Goal: Information Seeking & Learning: Check status

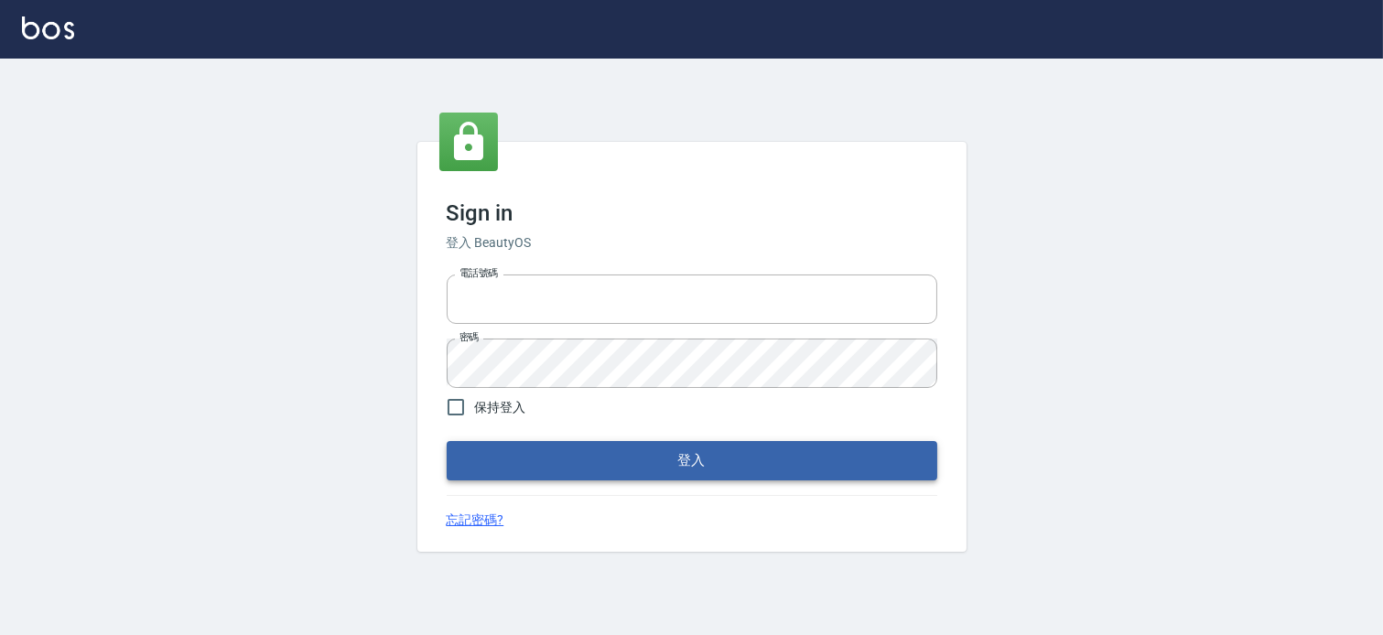
type input "037465197"
click at [533, 467] on button "登入" at bounding box center [692, 460] width 490 height 38
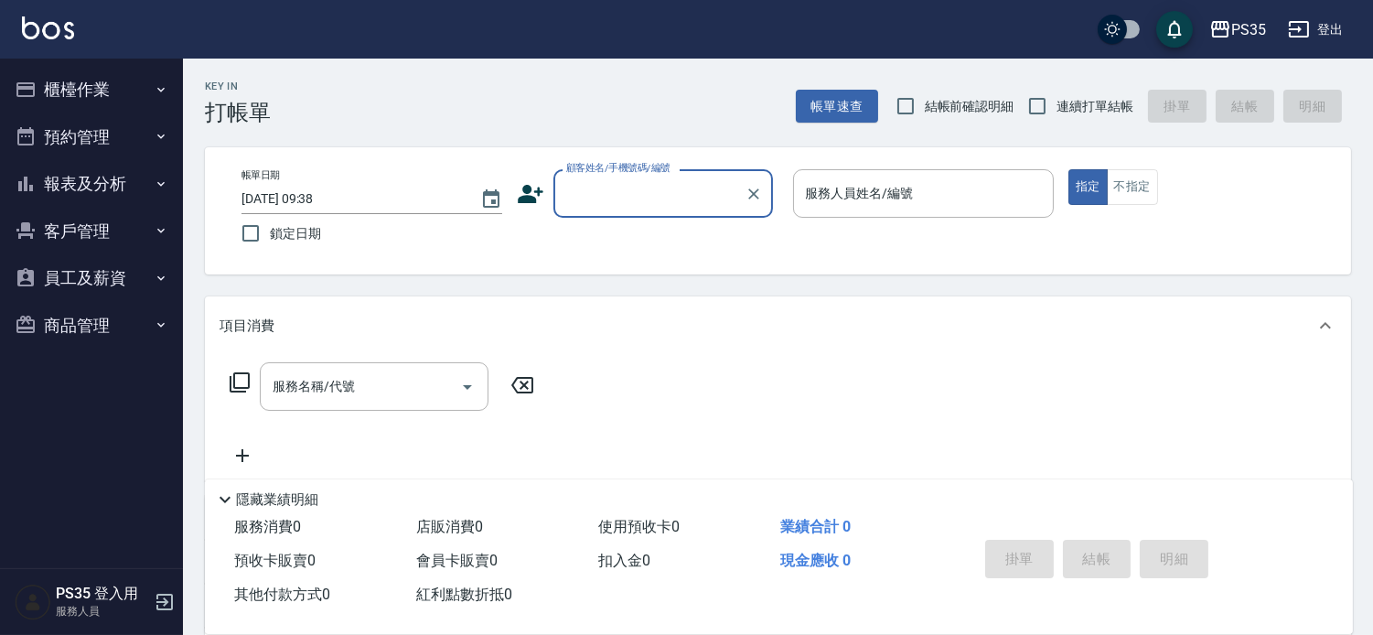
drag, startPoint x: 1034, startPoint y: 102, endPoint x: 976, endPoint y: 103, distance: 57.7
click at [1034, 102] on input "連續打單結帳" at bounding box center [1037, 106] width 38 height 38
checkbox input "true"
click at [58, 186] on button "報表及分析" at bounding box center [91, 184] width 168 height 48
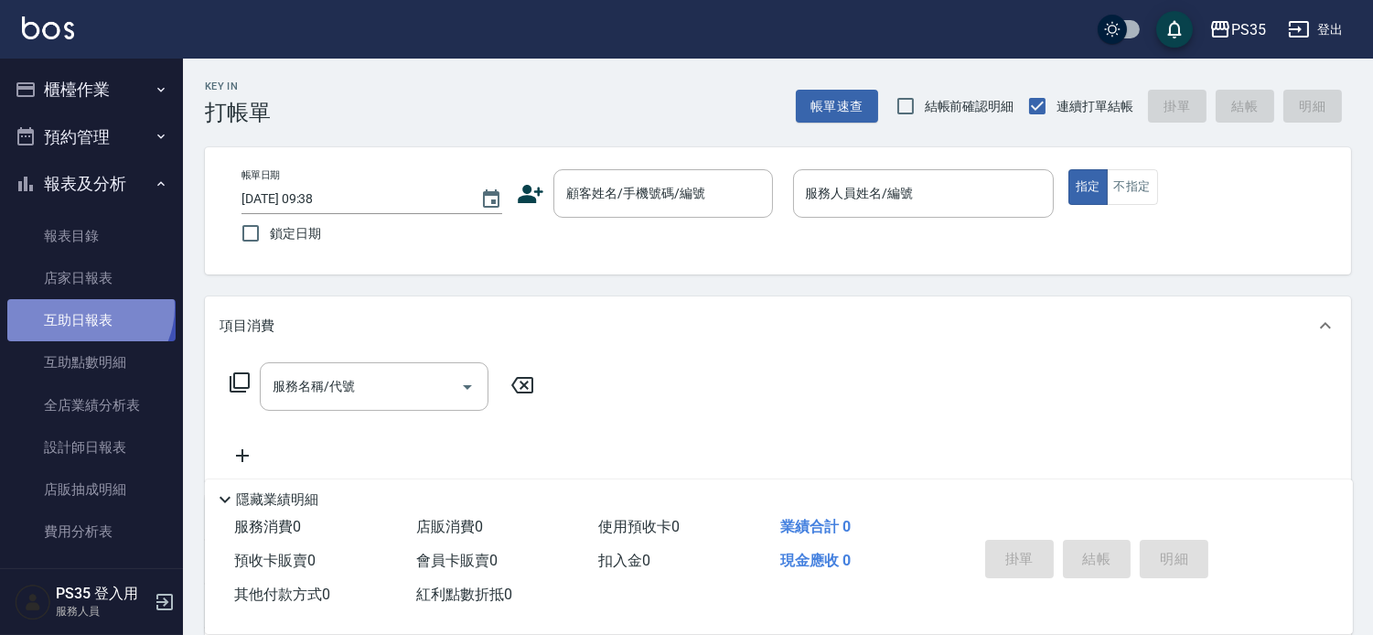
click at [86, 307] on link "互助日報表" at bounding box center [91, 320] width 168 height 42
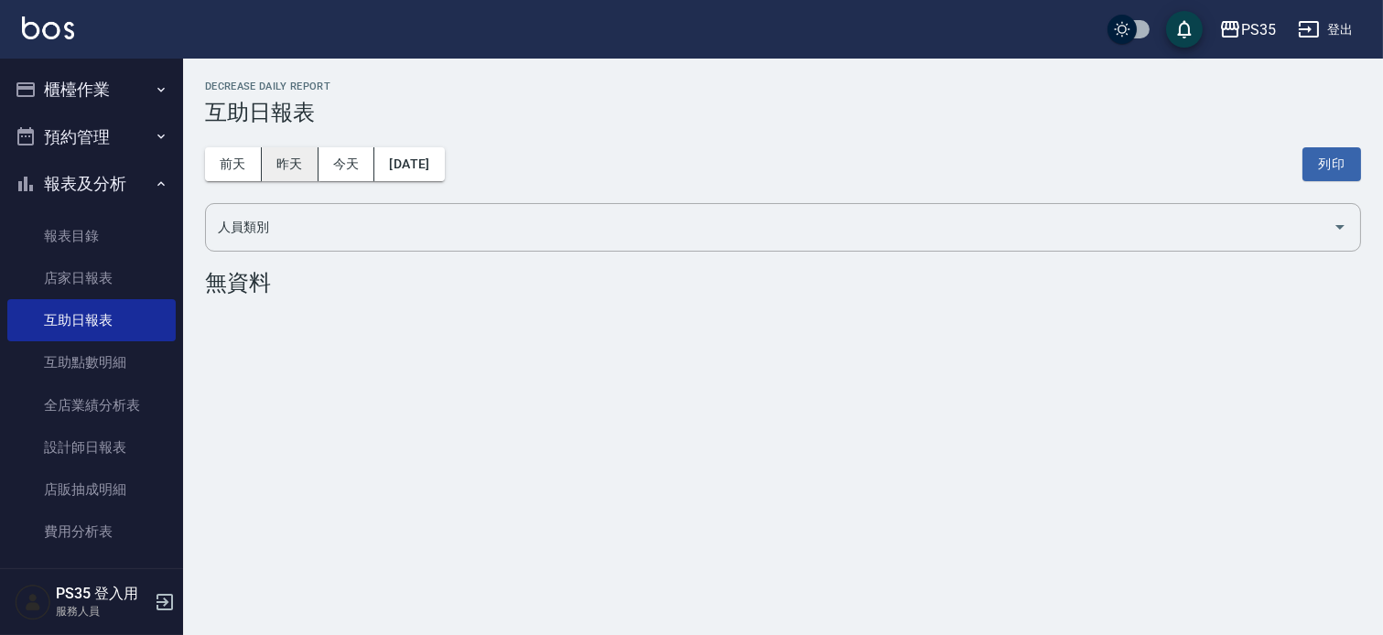
click at [279, 165] on button "昨天" at bounding box center [290, 164] width 57 height 34
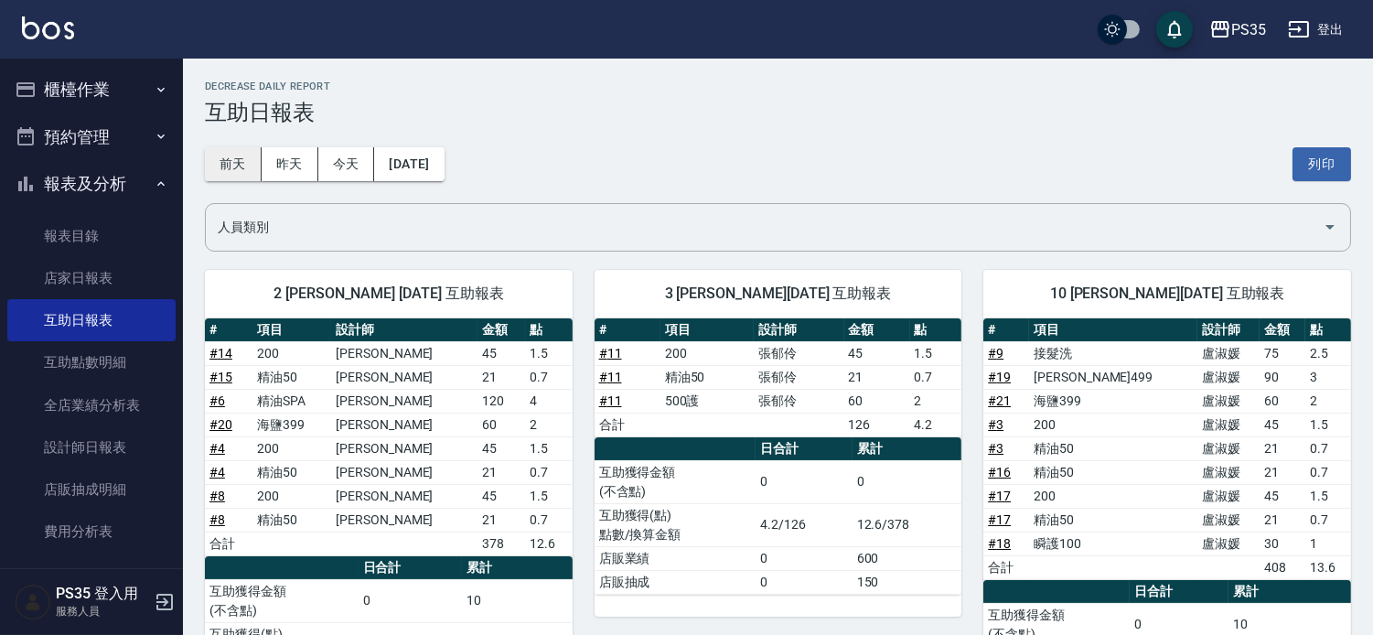
click at [242, 156] on button "前天" at bounding box center [233, 164] width 57 height 34
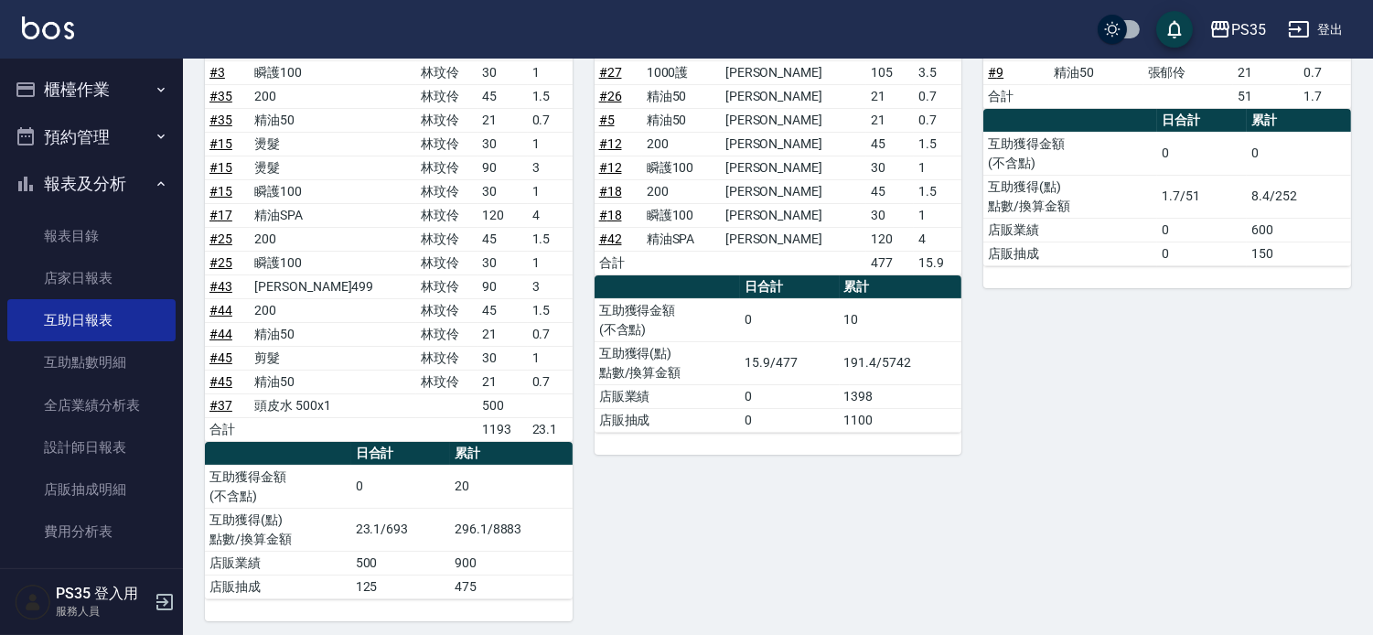
scroll to position [406, 0]
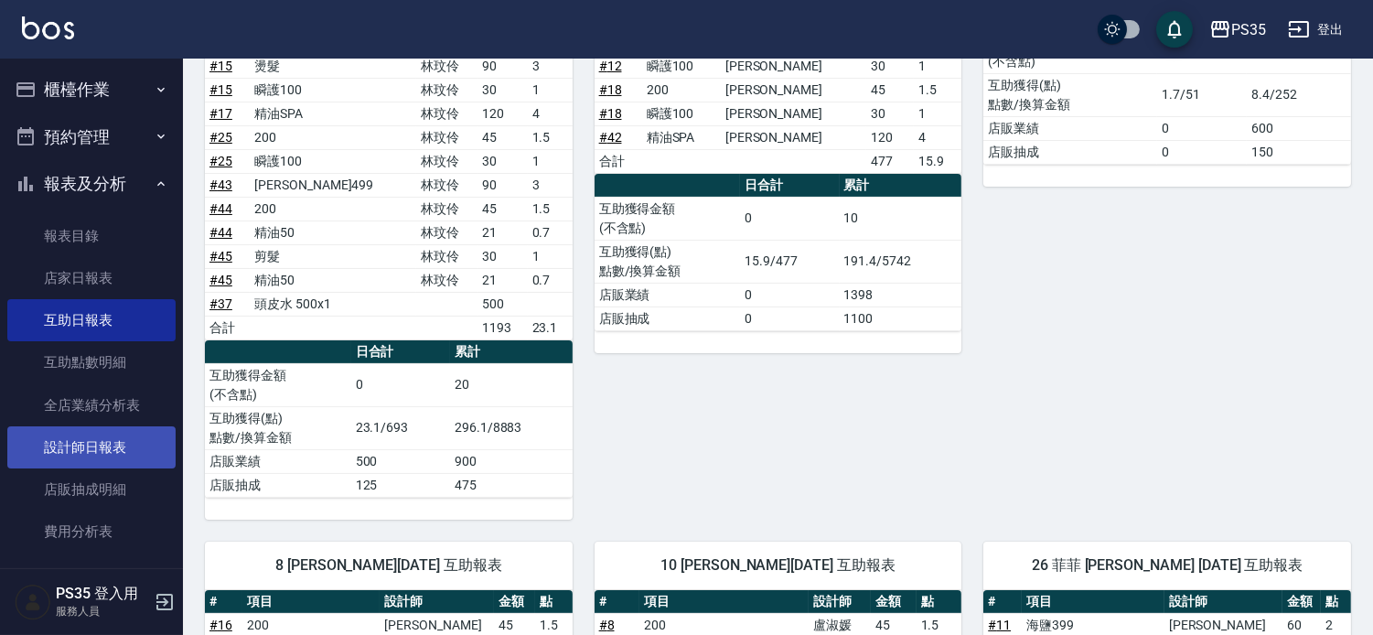
click at [113, 447] on link "設計師日報表" at bounding box center [91, 447] width 168 height 42
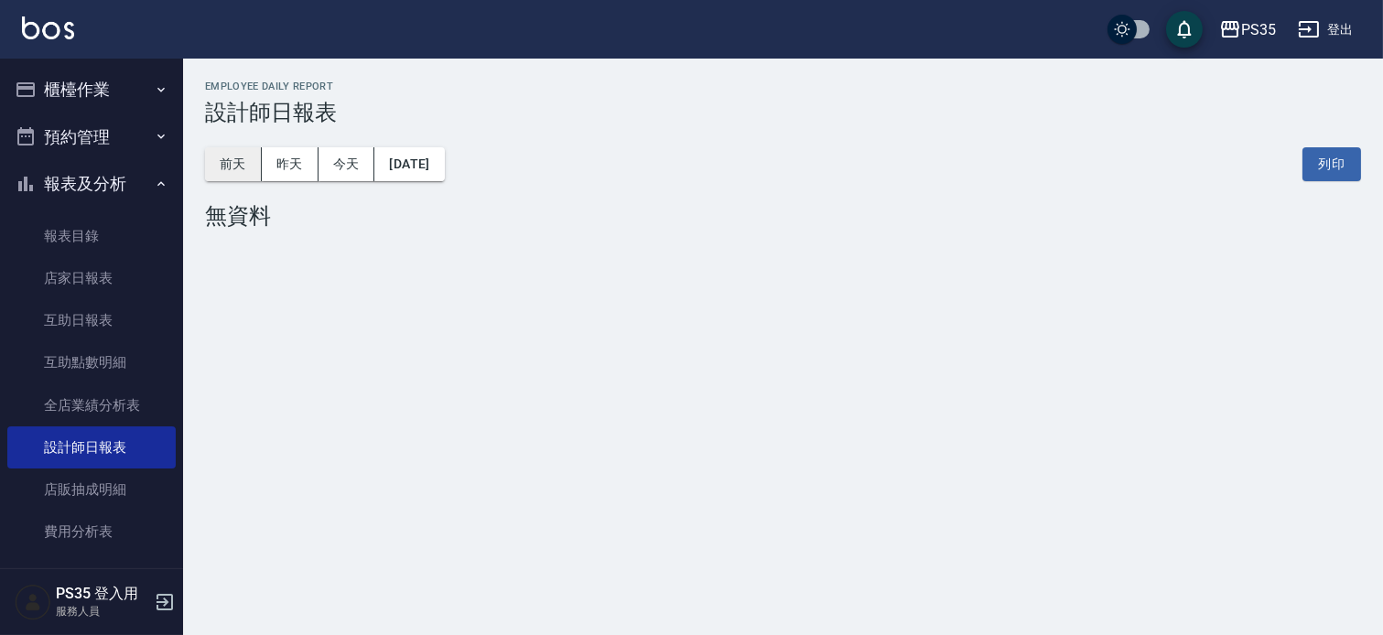
click at [207, 156] on button "前天" at bounding box center [233, 164] width 57 height 34
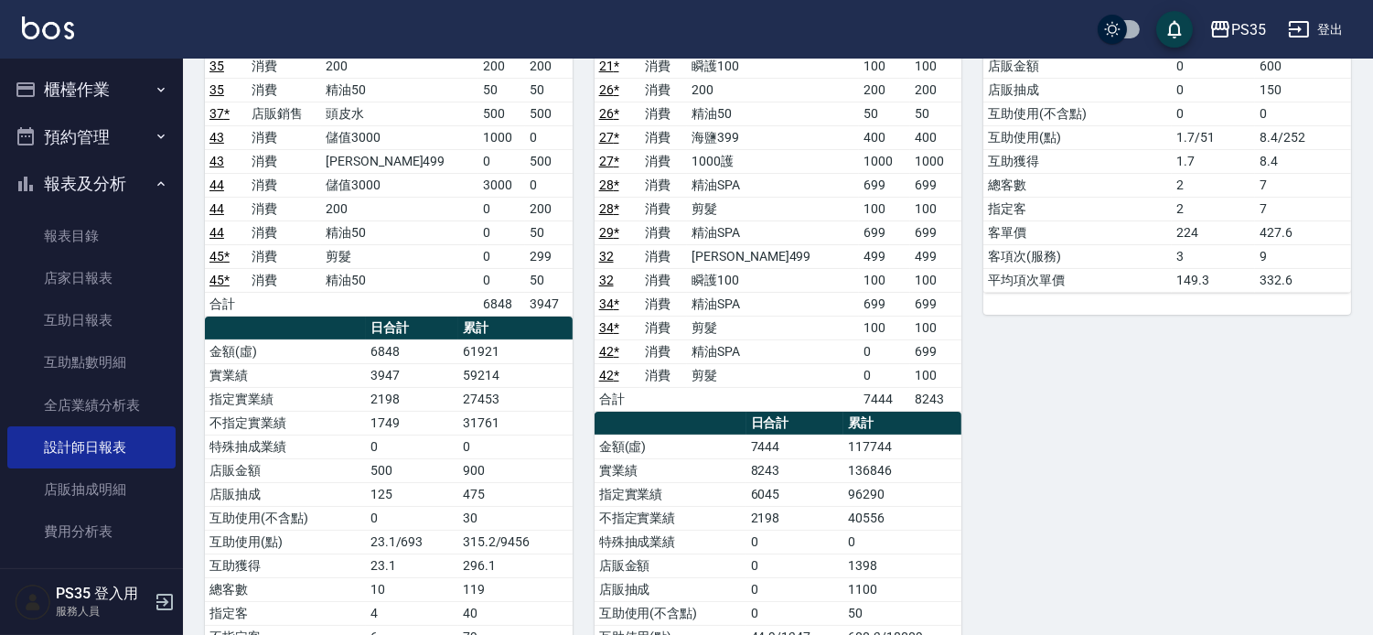
scroll to position [609, 0]
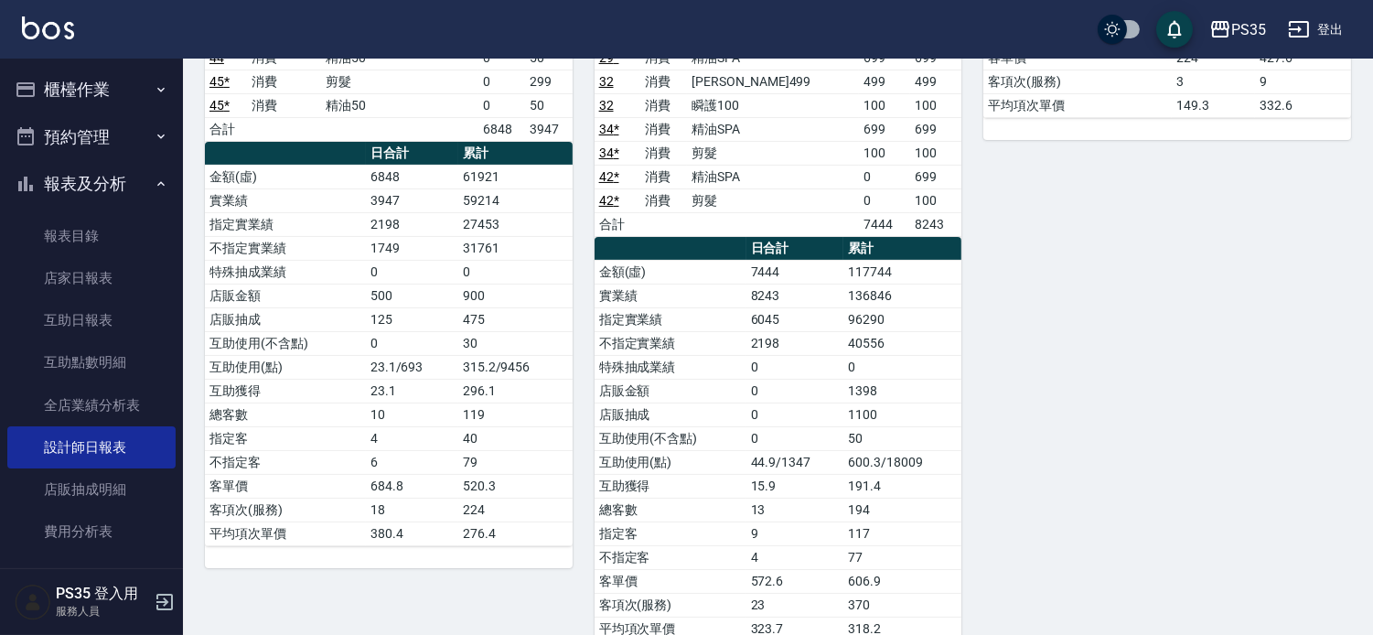
click at [1181, 305] on div "3 張郁伶 09/21/2025 日報表 單號 類別 項目 金額 業績 1 * 消費 剪髮 149 149 9 * 消費 剪髮 249 249 9 * 消費 …" at bounding box center [1157, 118] width 390 height 1092
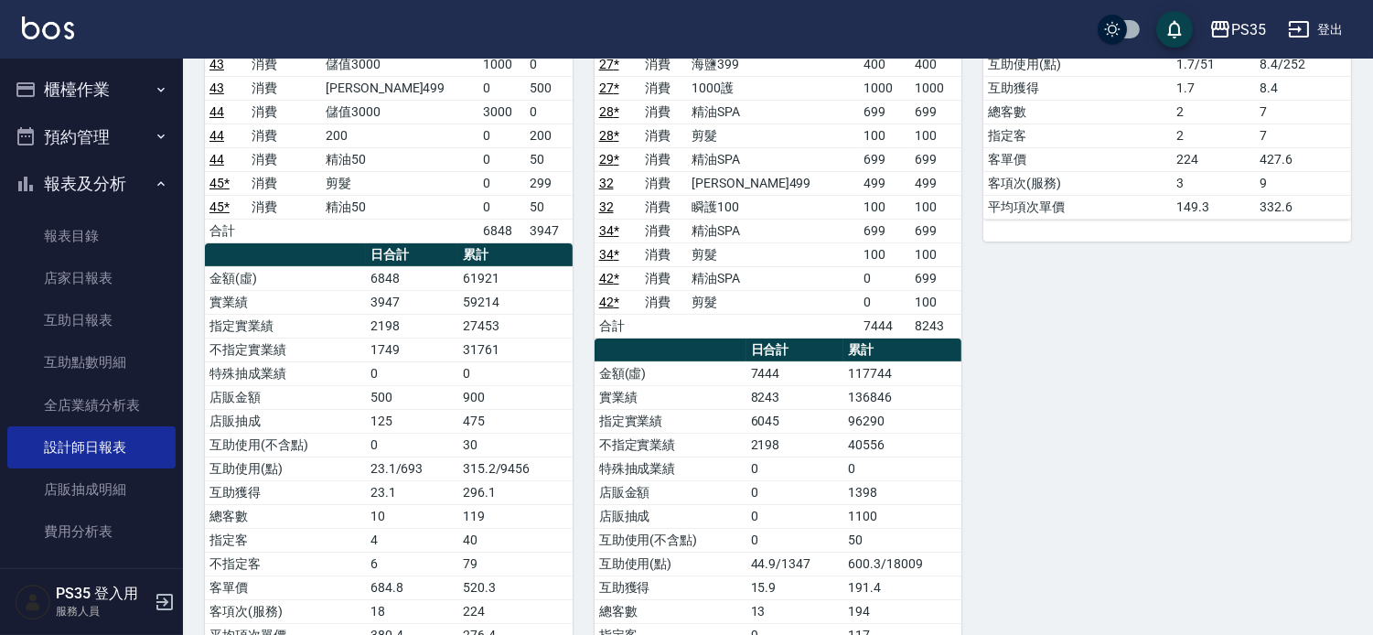
scroll to position [0, 0]
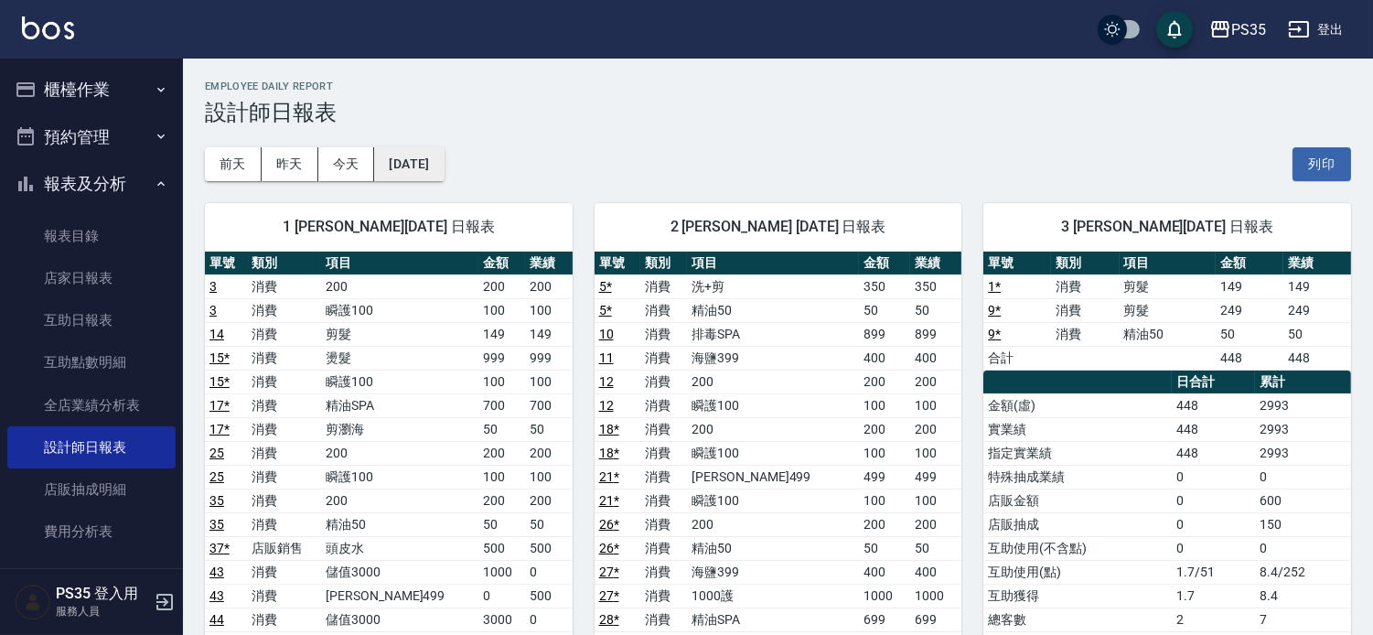
click at [422, 159] on button "2025/09/21" at bounding box center [409, 164] width 70 height 34
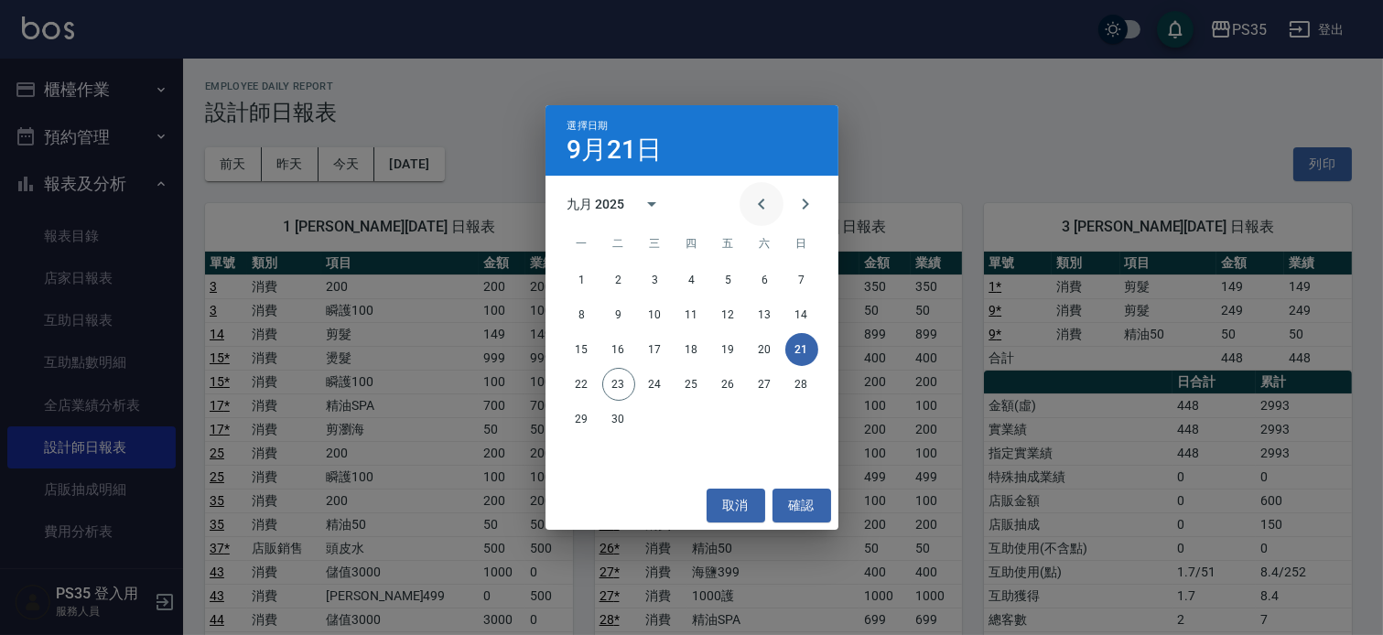
click at [750, 193] on icon "Previous month" at bounding box center [761, 204] width 22 height 22
click at [684, 382] on button "21" at bounding box center [691, 384] width 33 height 33
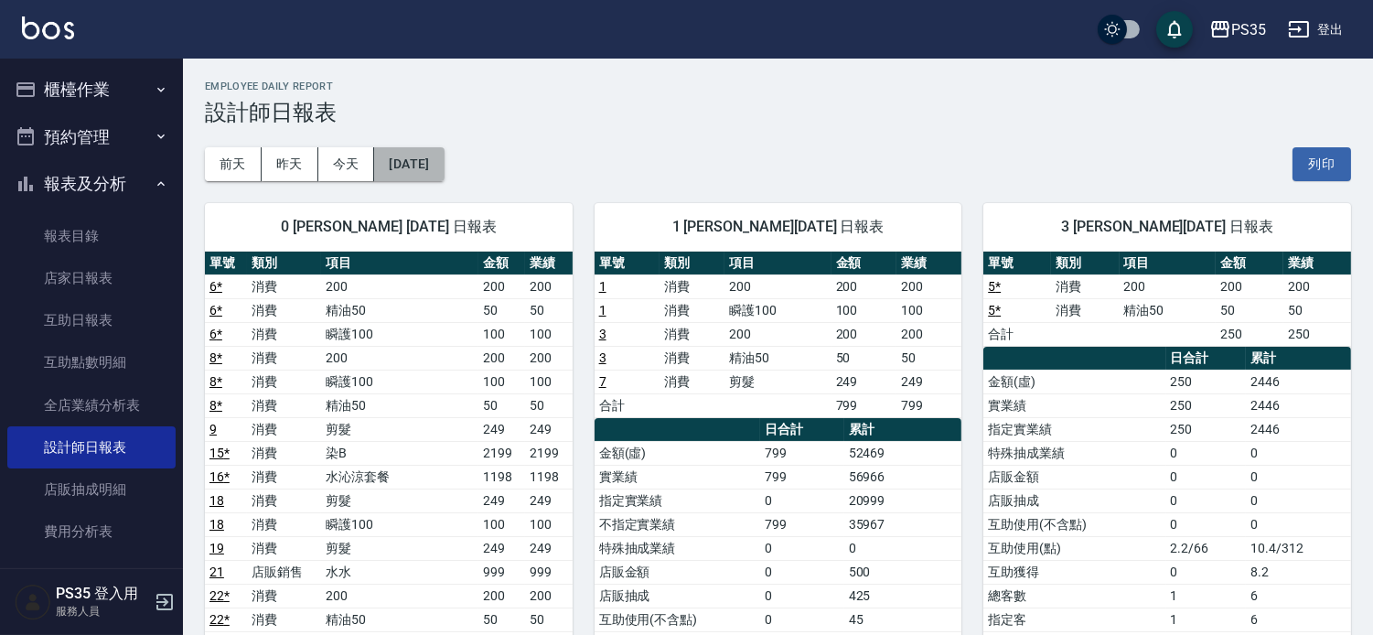
click at [442, 175] on button "2025/08/21" at bounding box center [409, 164] width 70 height 34
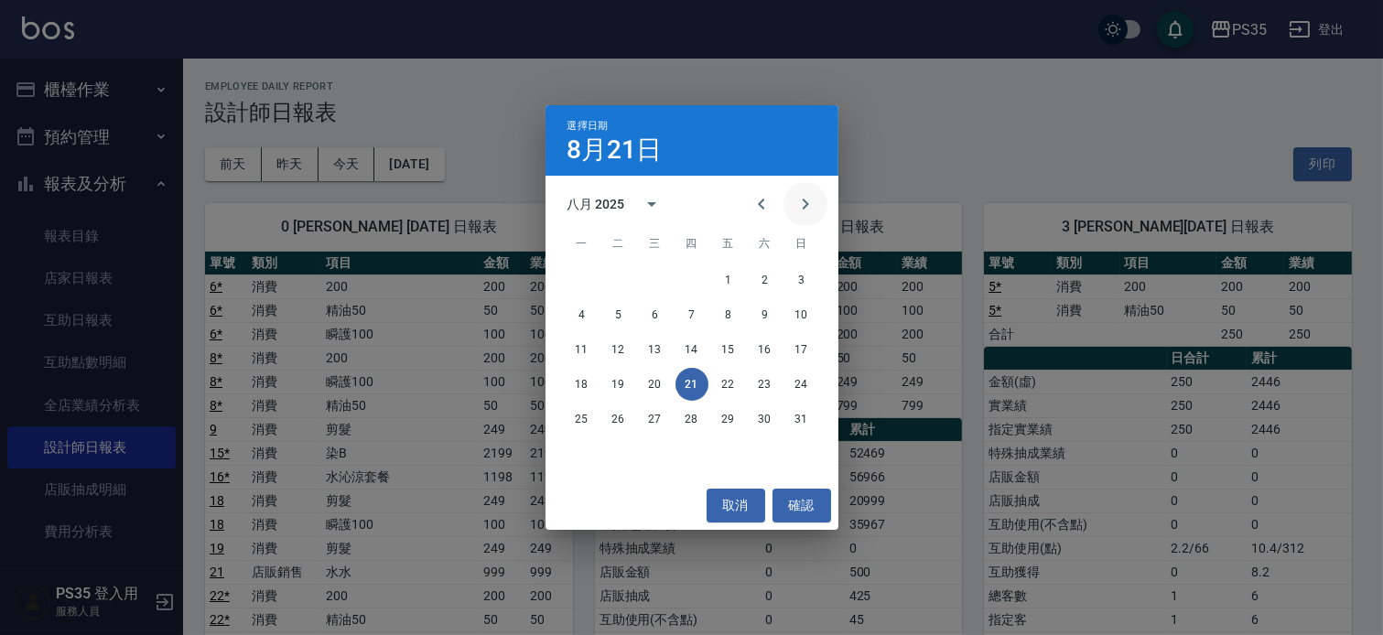
click at [809, 211] on icon "Next month" at bounding box center [805, 204] width 22 height 22
click at [632, 388] on button "23" at bounding box center [618, 384] width 33 height 33
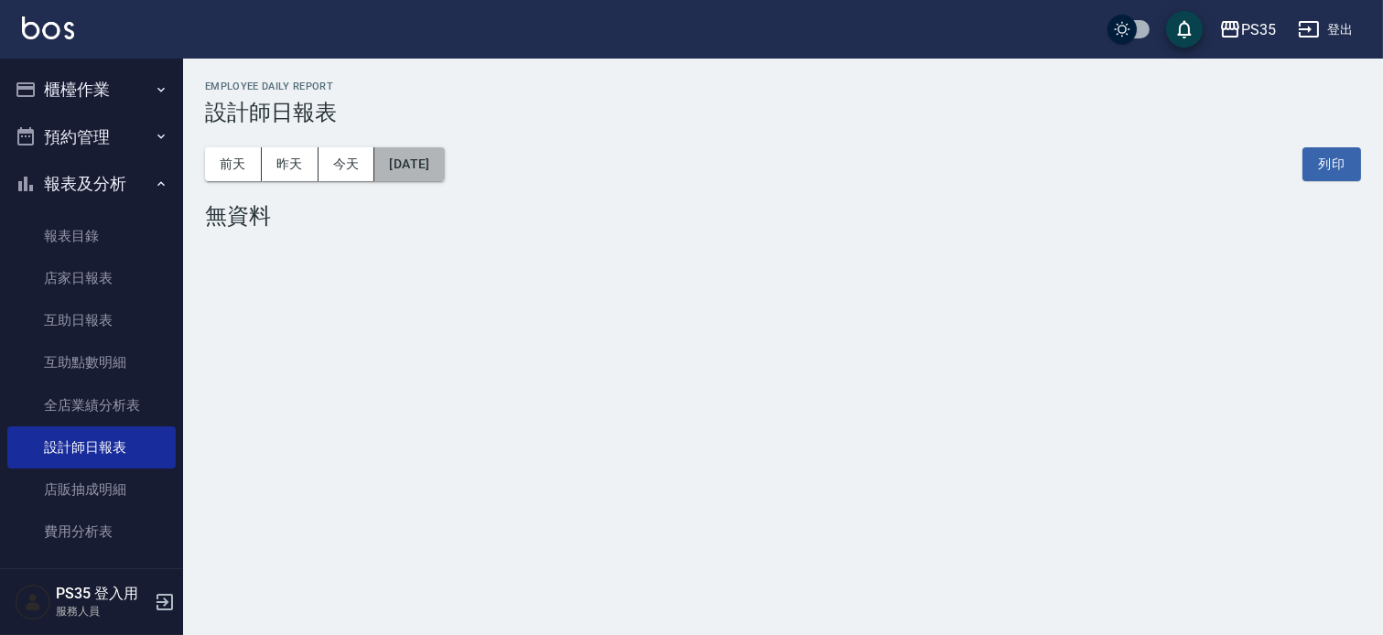
click at [444, 167] on button "2025/09/23" at bounding box center [409, 164] width 70 height 34
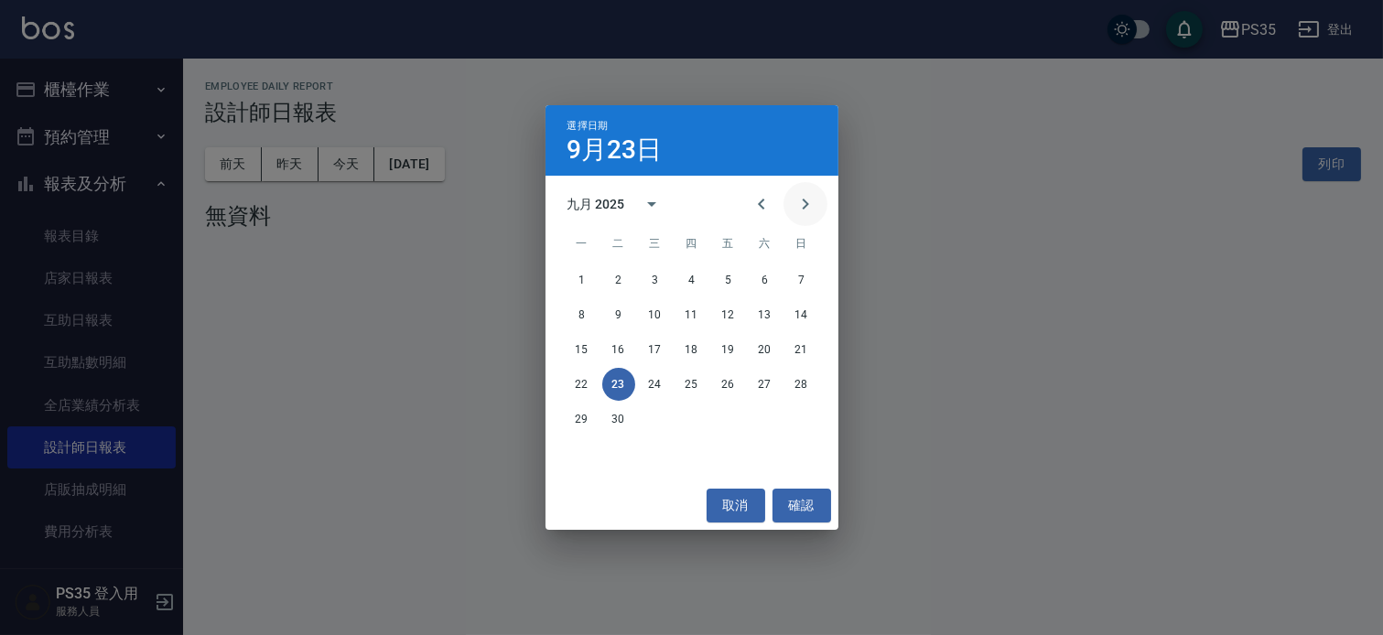
click at [794, 210] on icon "Next month" at bounding box center [805, 204] width 22 height 22
click at [750, 206] on icon "Previous month" at bounding box center [761, 204] width 22 height 22
click at [799, 346] on button "21" at bounding box center [801, 349] width 33 height 33
